Goal: Check status: Check status

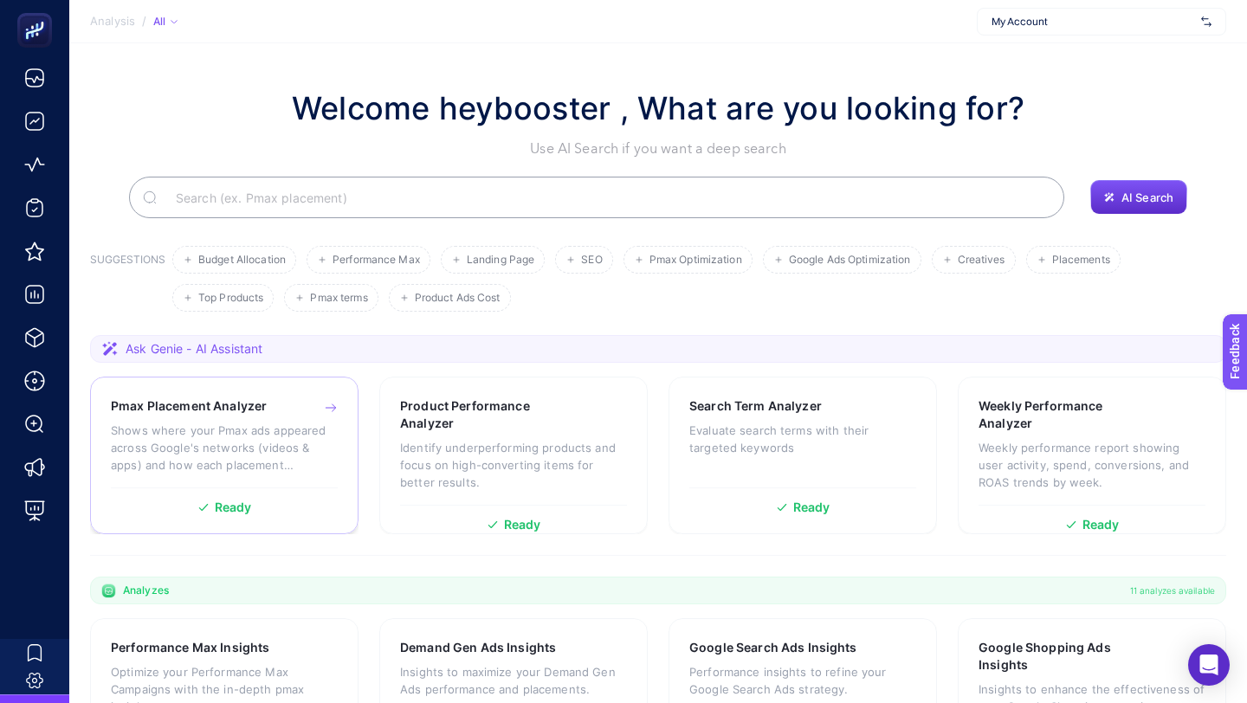
click at [236, 507] on span "Ready" at bounding box center [233, 507] width 37 height 12
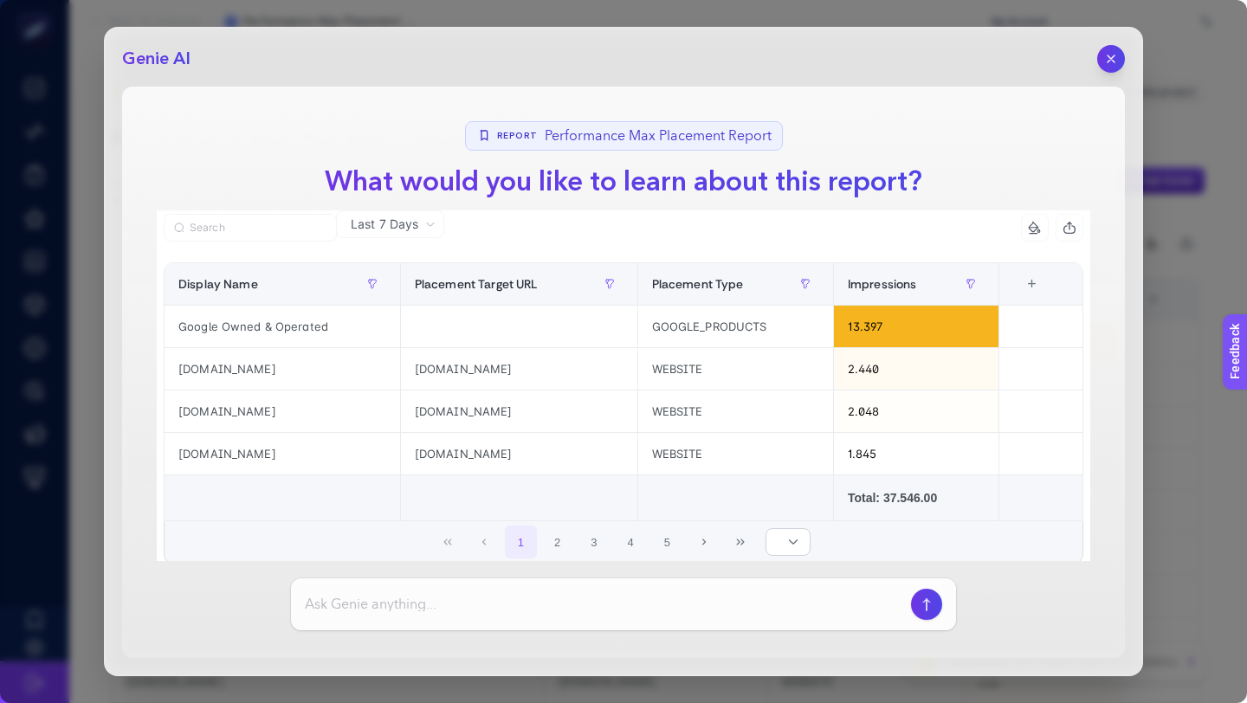
scroll to position [33, 0]
click at [1102, 61] on button "button" at bounding box center [1110, 58] width 29 height 29
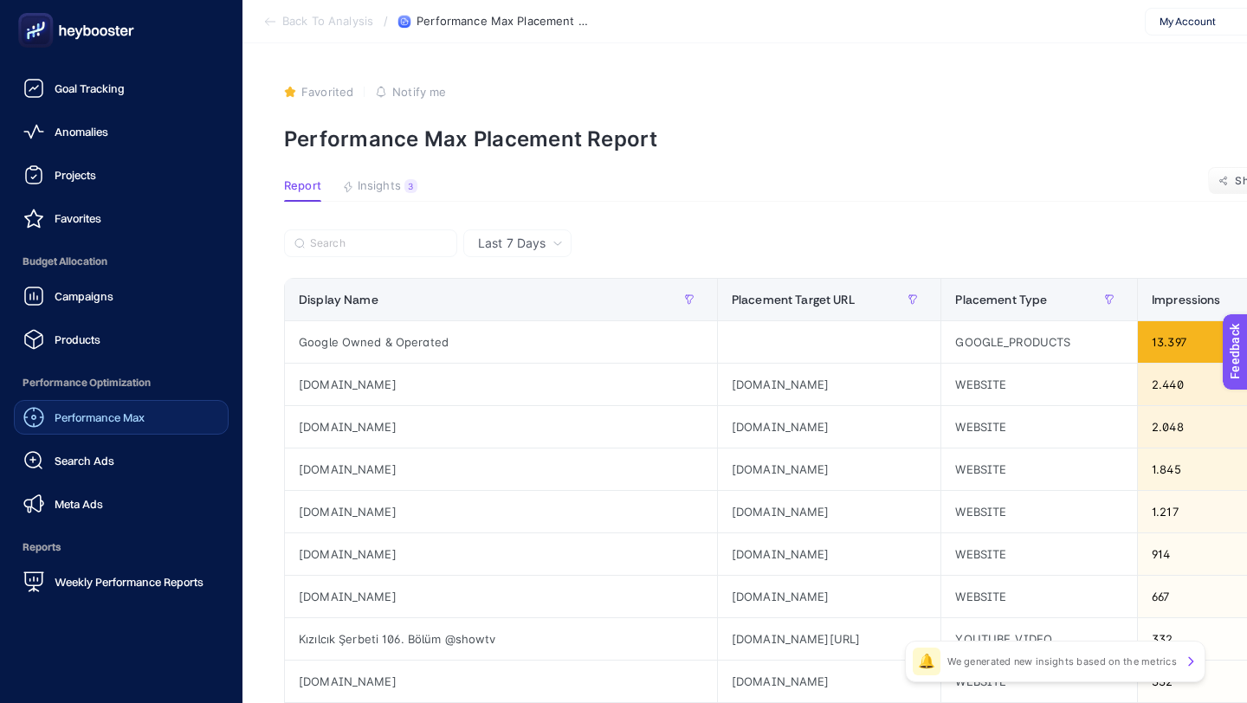
click at [113, 413] on span "Performance Max" at bounding box center [100, 417] width 90 height 14
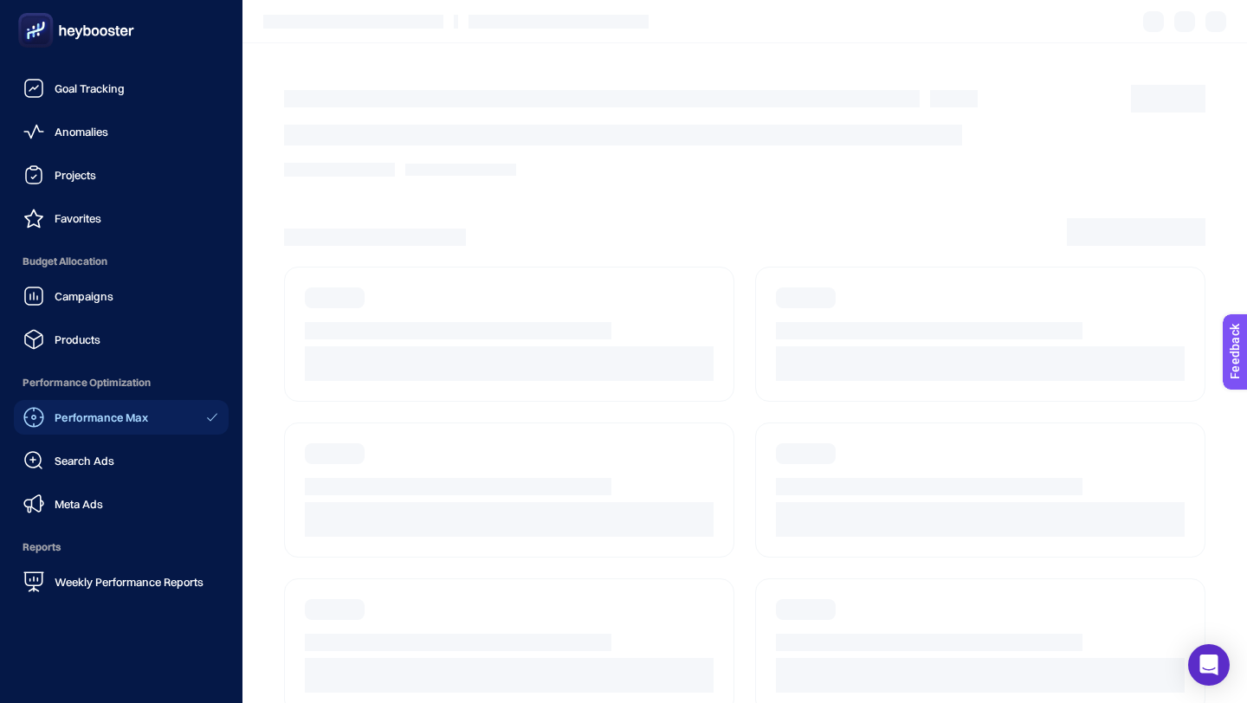
scroll to position [137, 0]
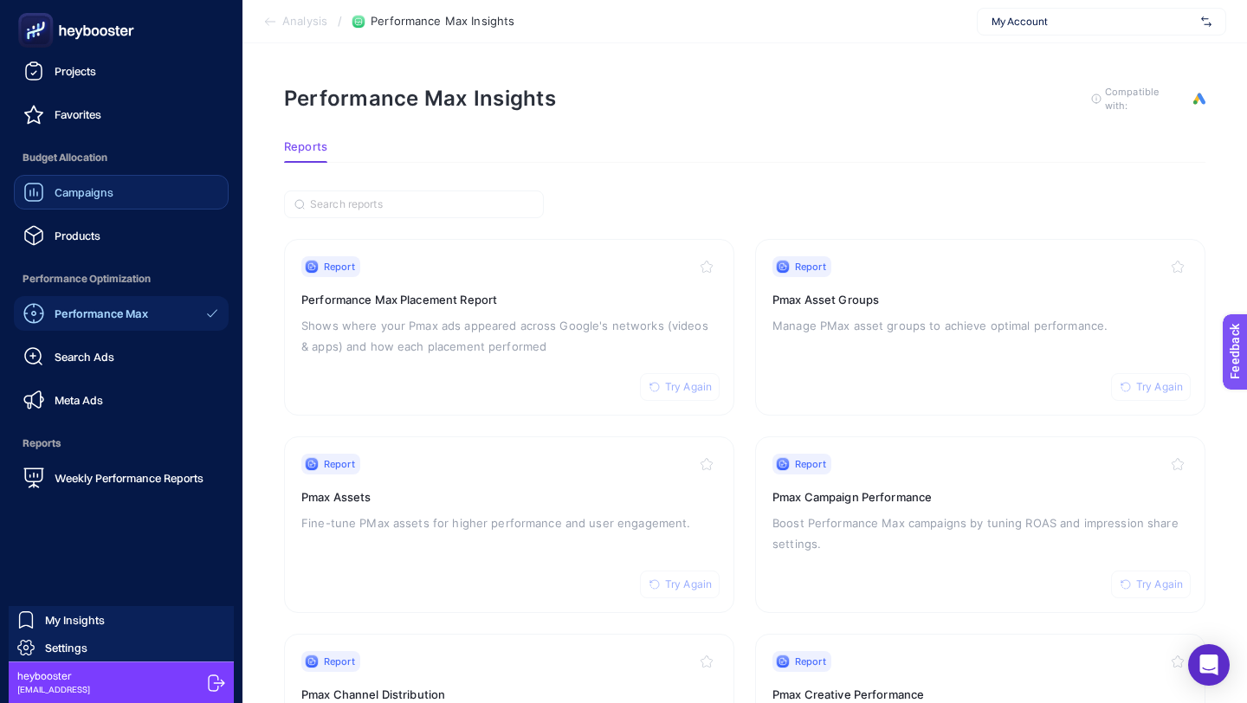
click at [84, 199] on div "Campaigns" at bounding box center [68, 192] width 90 height 21
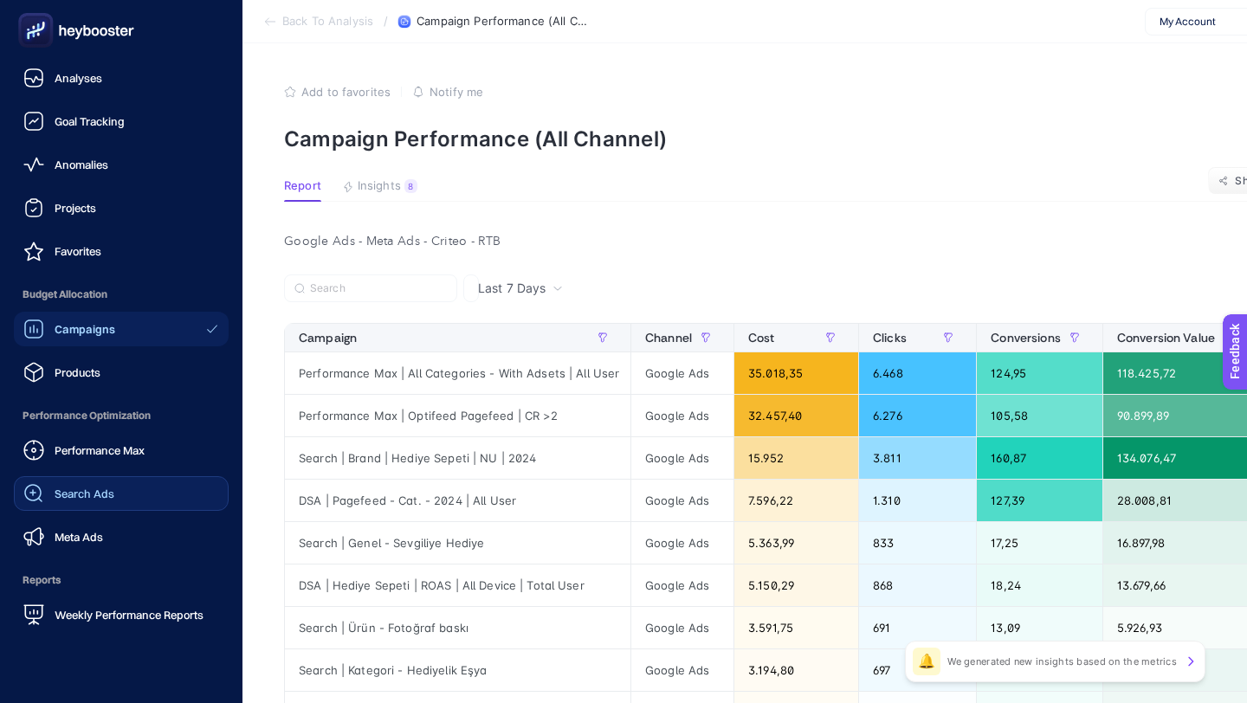
click at [73, 384] on link "Products" at bounding box center [121, 372] width 215 height 35
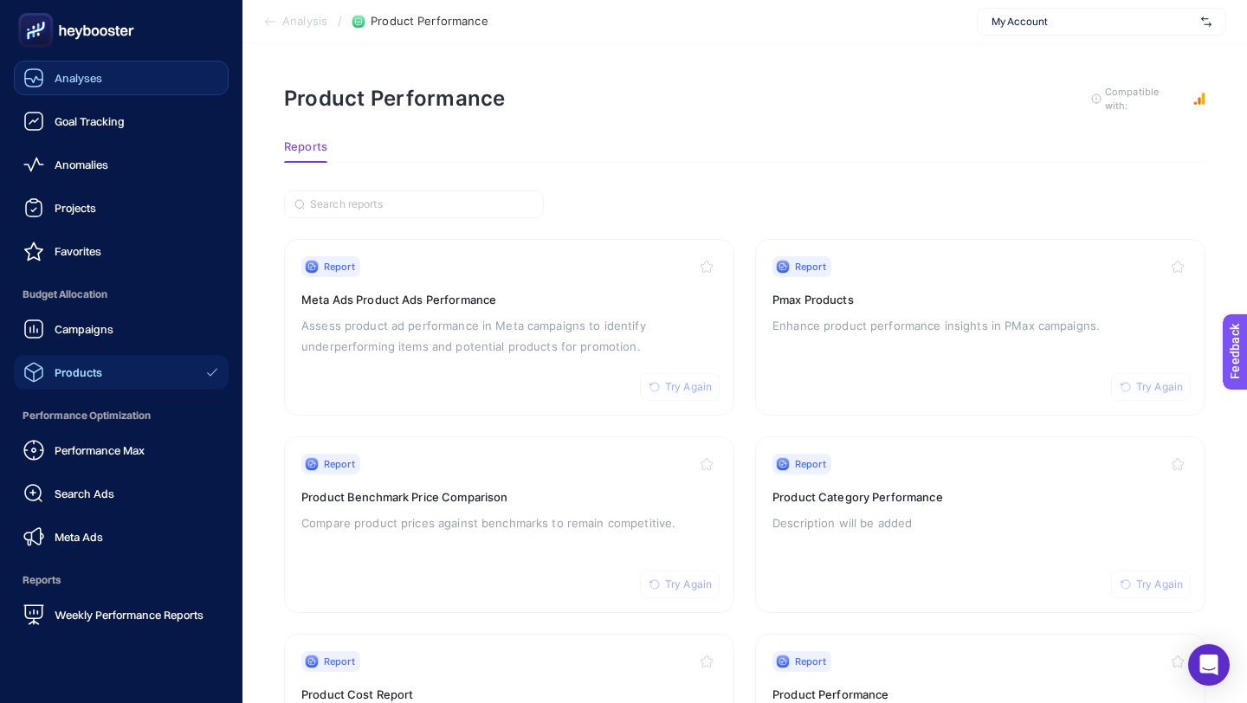
click at [94, 87] on div "Analyses" at bounding box center [62, 78] width 79 height 21
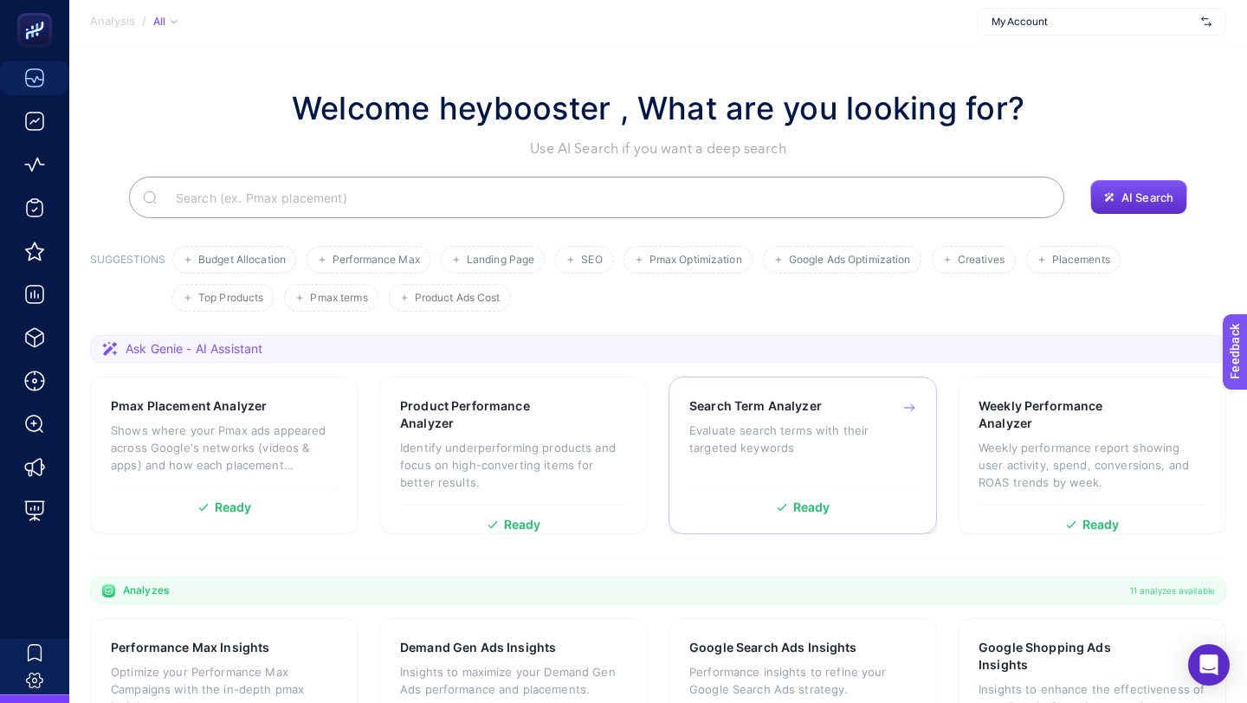
scroll to position [450, 0]
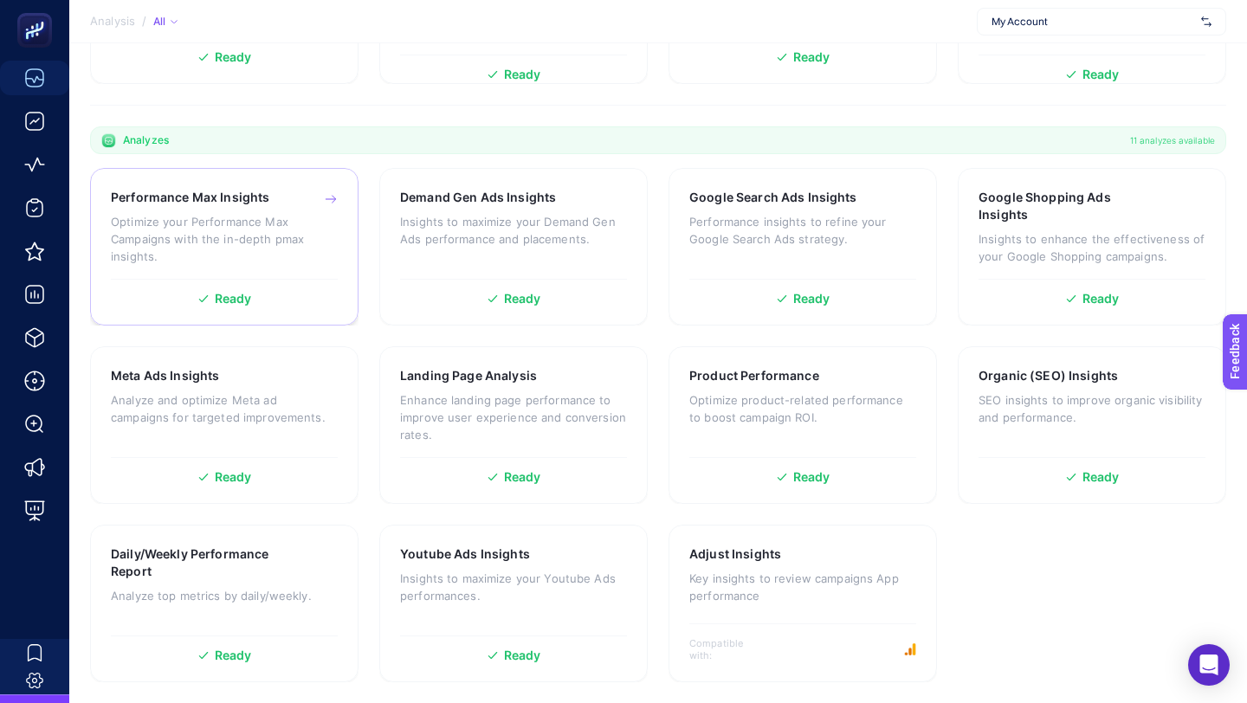
click at [231, 236] on p "Optimize your Performance Max Campaigns with the in-depth pmax insights." at bounding box center [224, 239] width 227 height 52
click at [474, 237] on p "Insights to maximize your Demand Gen Ads performance and placements." at bounding box center [513, 230] width 227 height 35
click at [730, 224] on p "Performance insights to refine your Google Search Ads strategy." at bounding box center [802, 230] width 227 height 35
click at [1126, 234] on p "Insights to enhance the effectiveness of your Google Shopping campaigns." at bounding box center [1091, 247] width 227 height 35
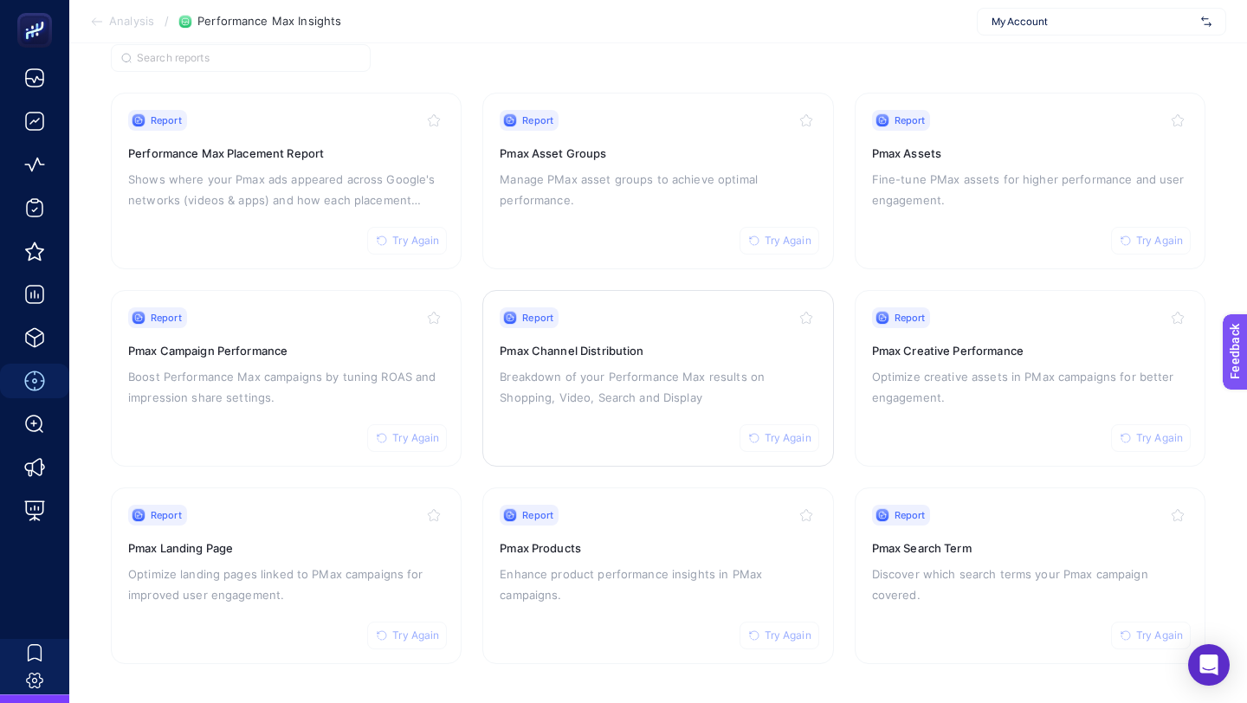
scroll to position [144, 0]
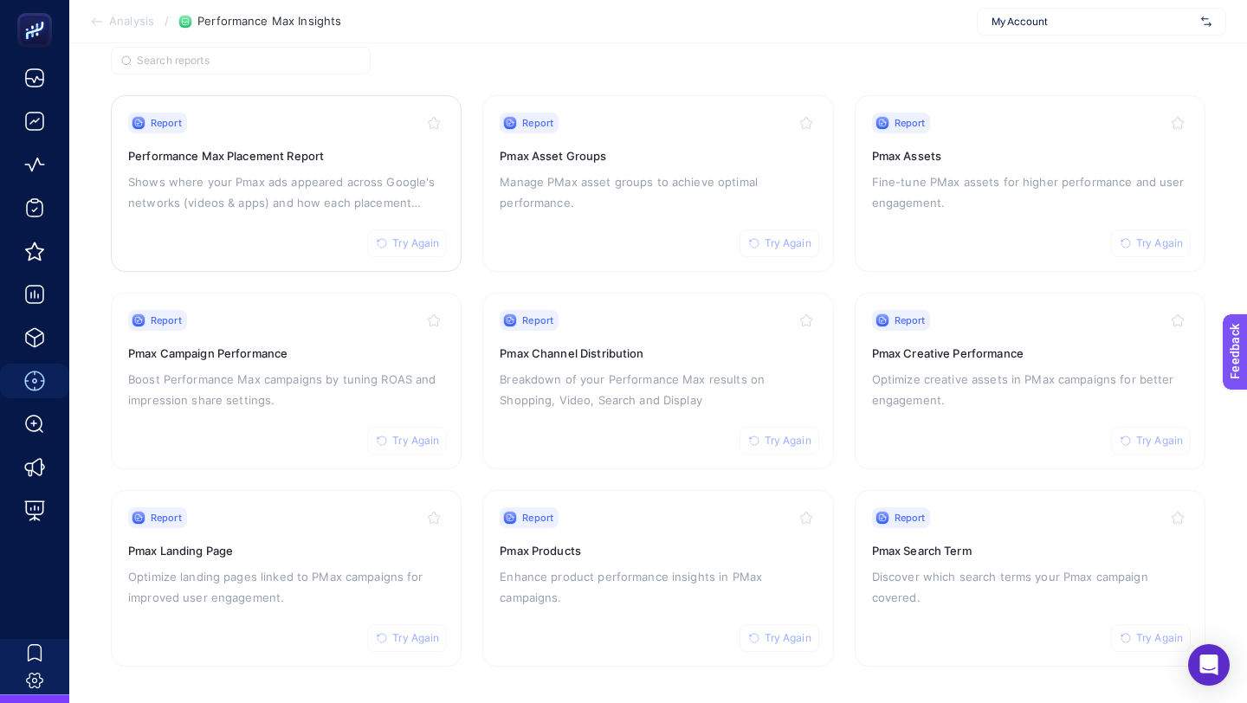
click at [409, 242] on span "Try Again" at bounding box center [415, 243] width 47 height 14
click at [792, 240] on span "Try Again" at bounding box center [788, 243] width 47 height 14
click at [1140, 237] on span "Try Again" at bounding box center [1159, 243] width 47 height 14
drag, startPoint x: 1160, startPoint y: 436, endPoint x: 1081, endPoint y: 455, distance: 81.1
click at [1160, 436] on span "Try Again" at bounding box center [1159, 441] width 47 height 14
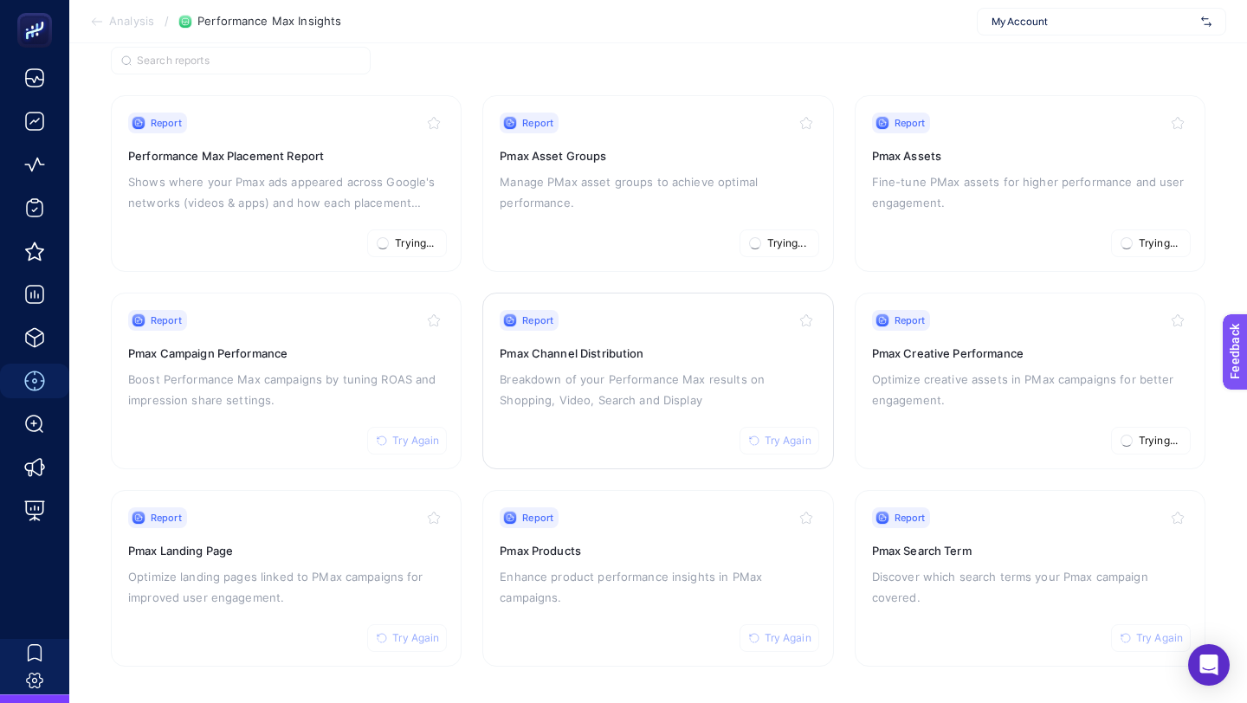
click at [771, 439] on span "Try Again" at bounding box center [788, 441] width 47 height 14
click at [795, 624] on button "Try Again" at bounding box center [779, 638] width 80 height 28
click at [402, 429] on button "Try Again" at bounding box center [407, 441] width 80 height 28
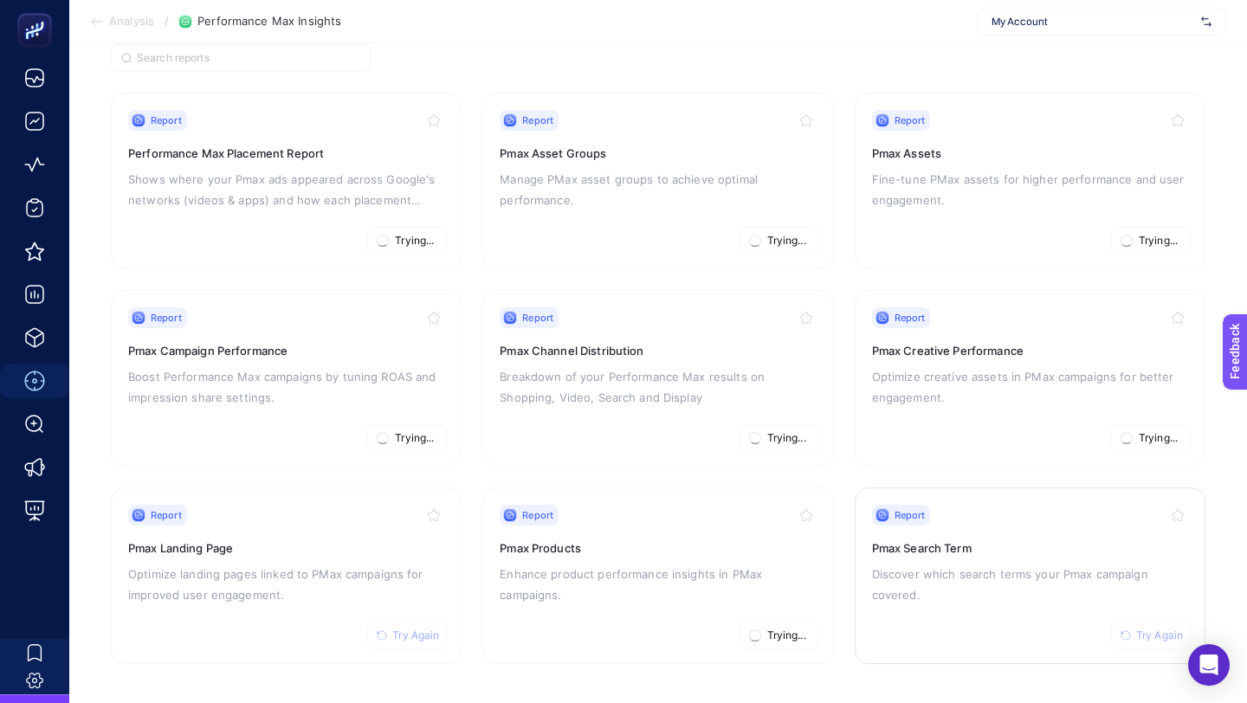
click at [1152, 636] on span "Try Again" at bounding box center [1159, 636] width 47 height 14
click at [386, 636] on icon "button" at bounding box center [382, 635] width 10 height 10
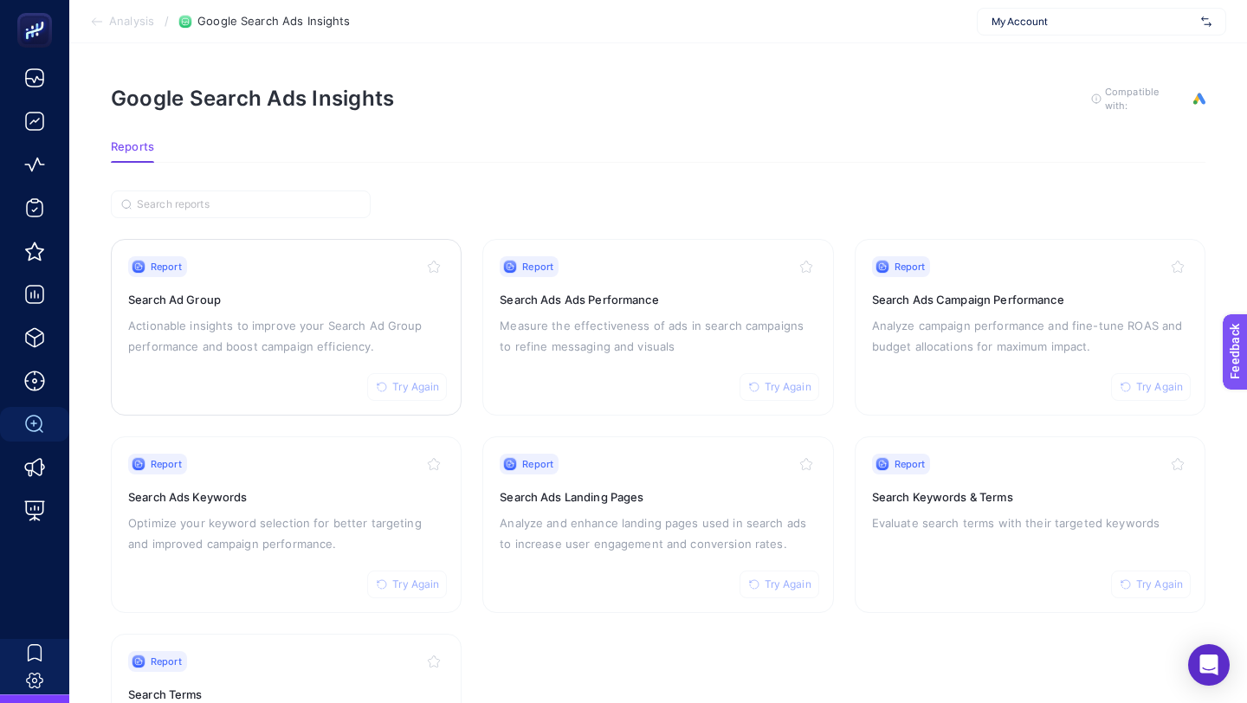
click at [398, 376] on button "Try Again" at bounding box center [407, 387] width 80 height 28
click at [418, 579] on span "Try Again" at bounding box center [415, 585] width 47 height 14
click at [805, 390] on span "Try Again" at bounding box center [788, 387] width 47 height 14
click at [1187, 377] on button "Try Again" at bounding box center [1151, 387] width 80 height 28
click at [1140, 581] on span "Try Again" at bounding box center [1159, 585] width 47 height 14
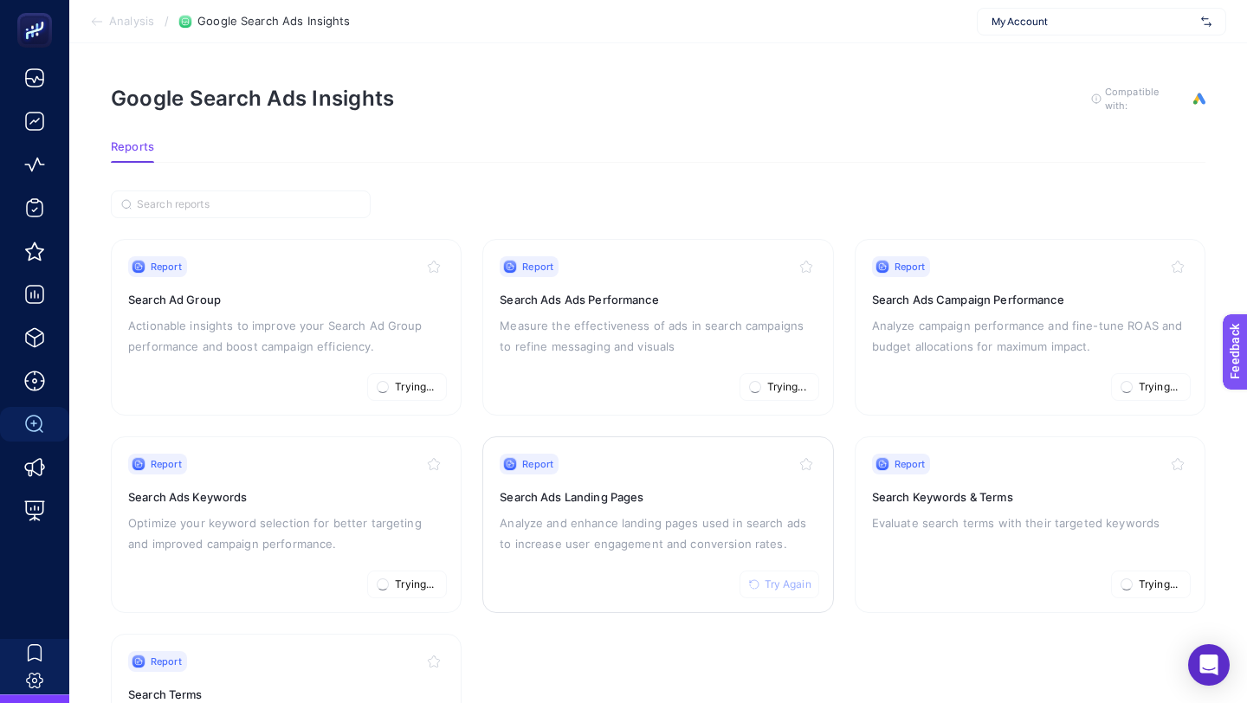
click at [790, 581] on span "Try Again" at bounding box center [788, 585] width 47 height 14
click at [426, 382] on span "Try Again" at bounding box center [415, 387] width 47 height 14
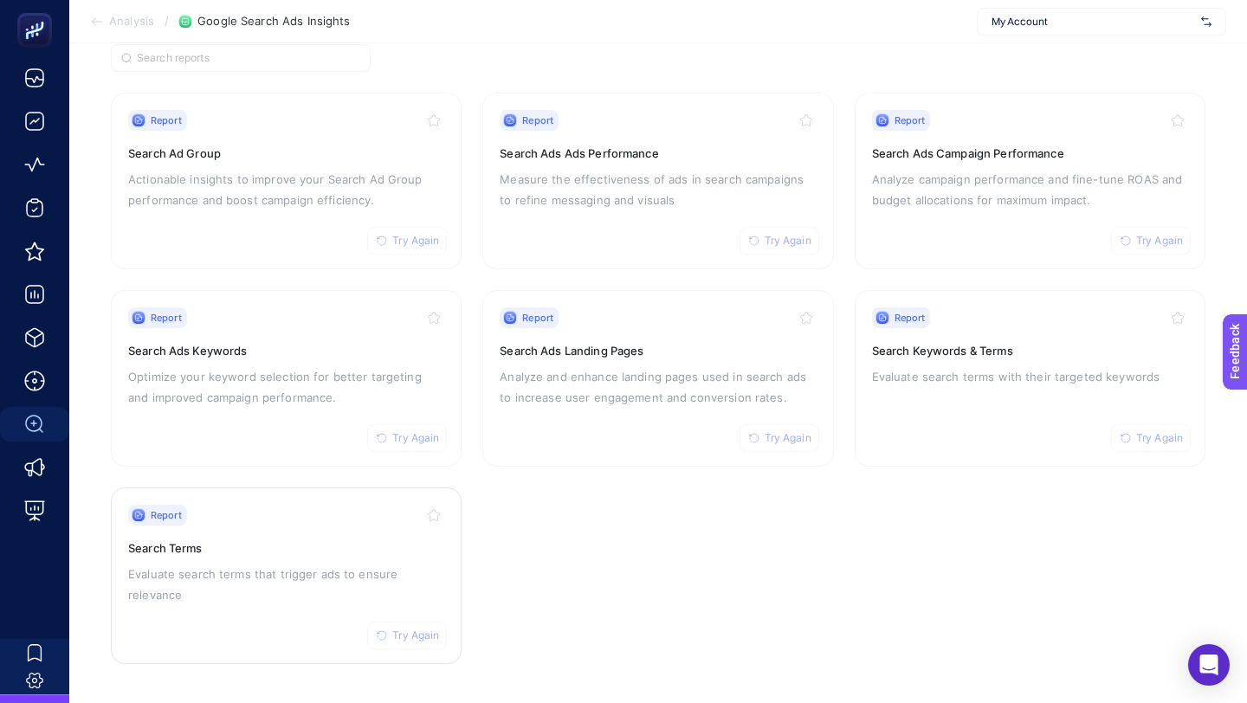
click at [398, 629] on span "Try Again" at bounding box center [415, 636] width 47 height 14
click at [778, 436] on span "Try Again" at bounding box center [788, 438] width 47 height 14
click at [1158, 432] on span "Try Again" at bounding box center [1159, 438] width 47 height 14
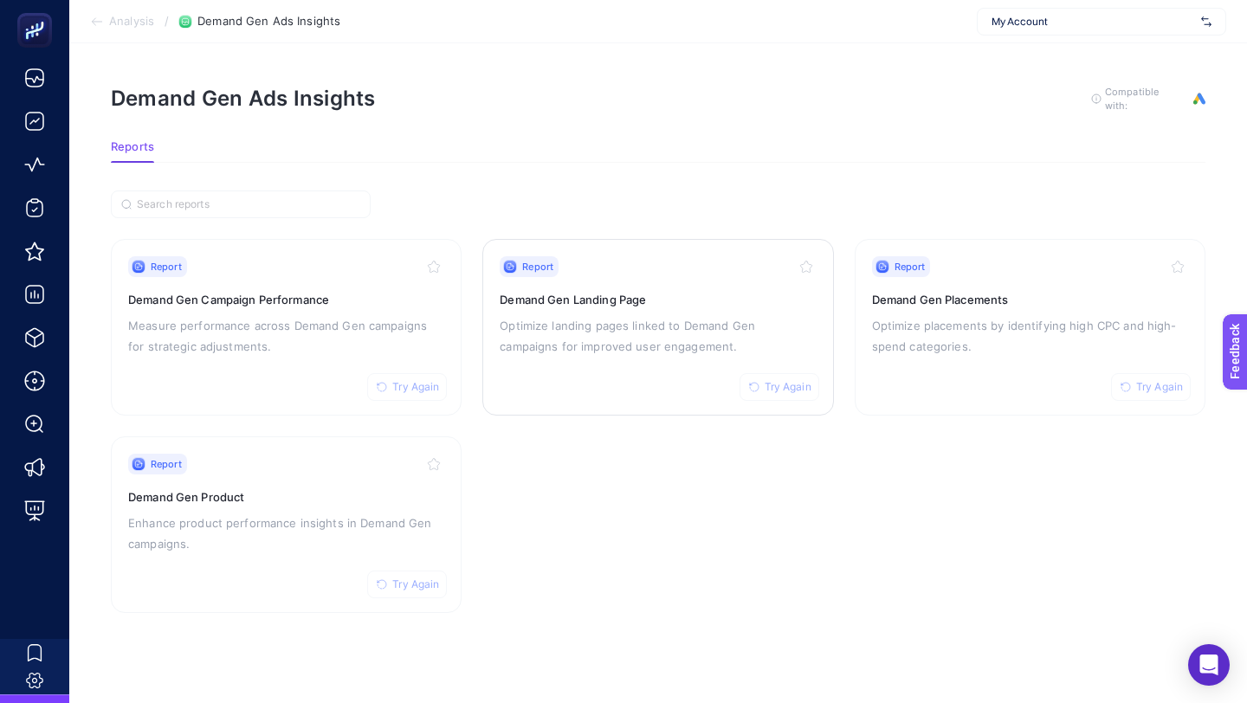
click at [795, 390] on span "Try Again" at bounding box center [788, 387] width 47 height 14
drag, startPoint x: 1153, startPoint y: 377, endPoint x: 710, endPoint y: 400, distance: 443.9
click at [1153, 377] on button "Try Again" at bounding box center [1151, 387] width 80 height 28
click at [410, 384] on span "Try Again" at bounding box center [415, 387] width 47 height 14
click at [424, 581] on span "Try Again" at bounding box center [415, 585] width 47 height 14
